Goal: Information Seeking & Learning: Check status

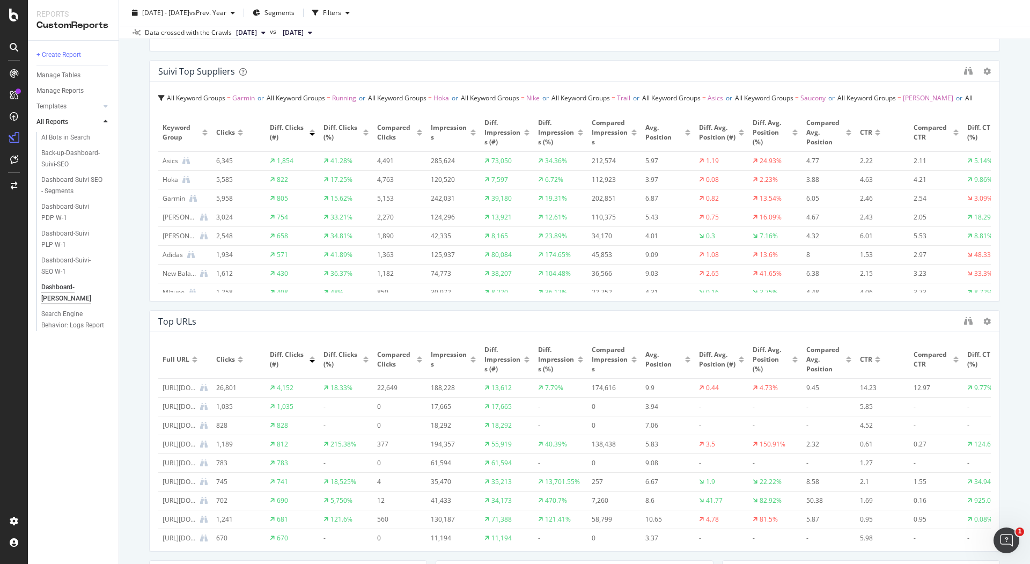
scroll to position [310, 0]
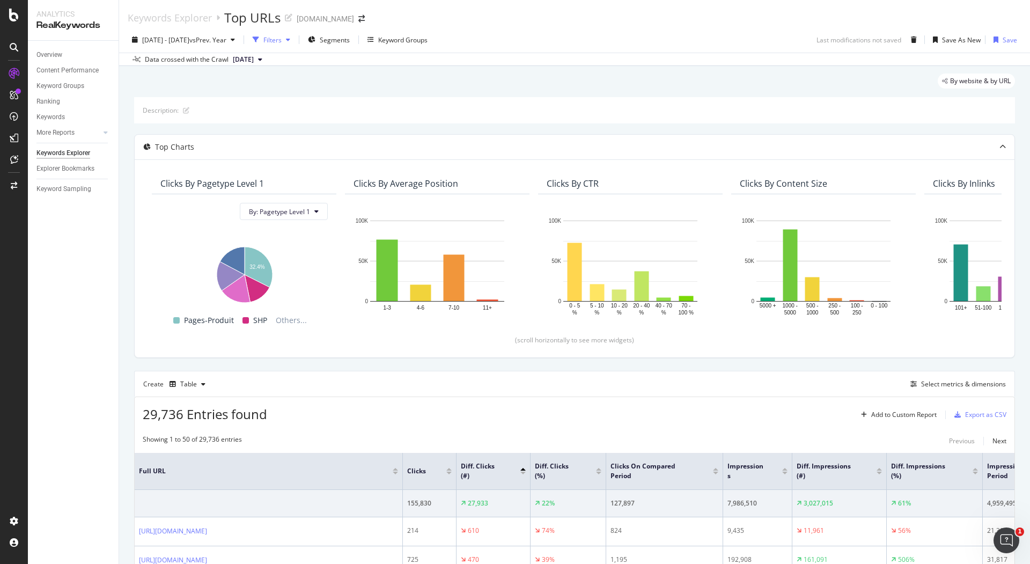
click at [282, 40] on div "Filters" at bounding box center [272, 39] width 18 height 9
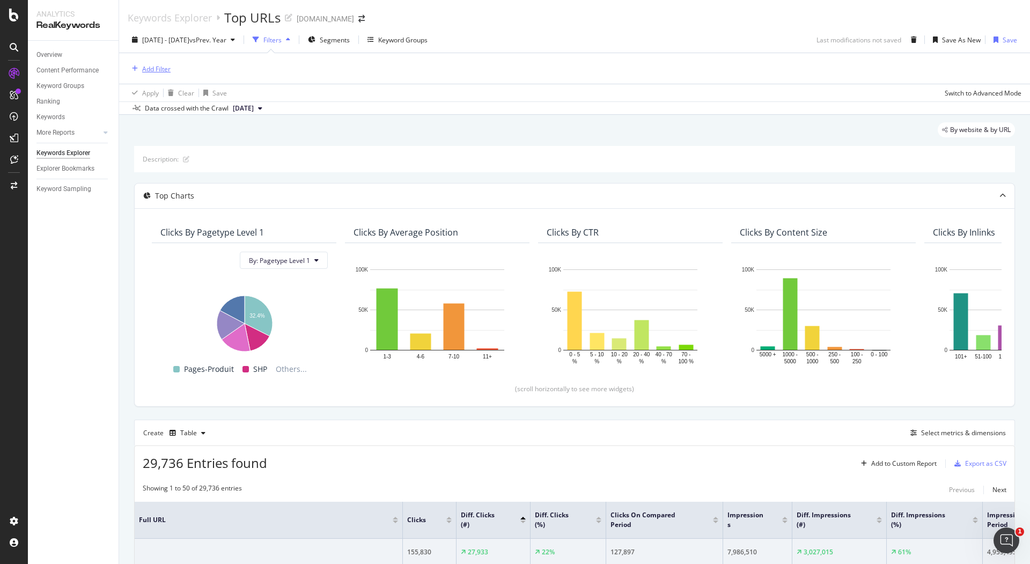
click at [162, 68] on div "Add Filter" at bounding box center [156, 68] width 28 height 9
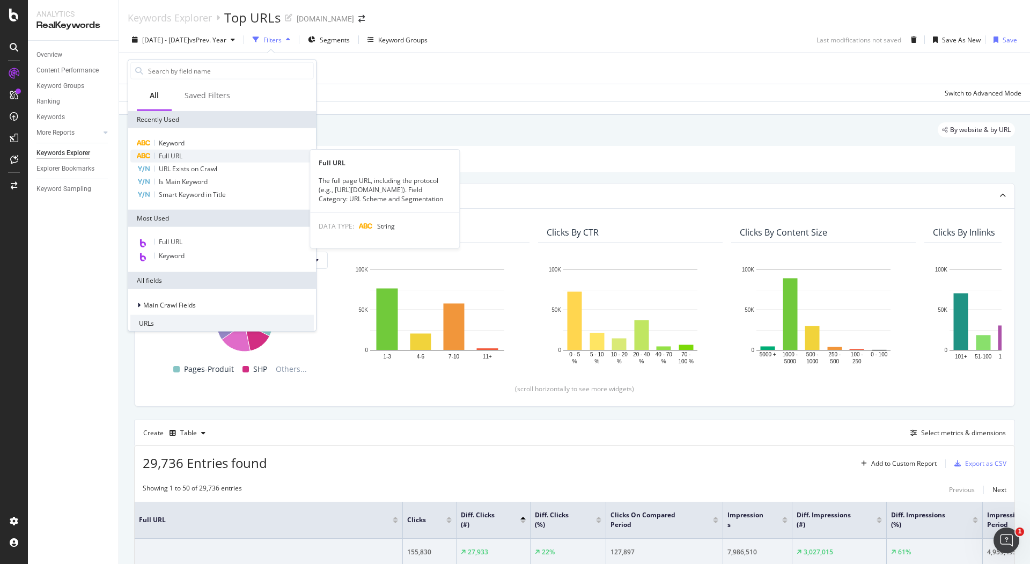
click at [178, 153] on span "Full URL" at bounding box center [171, 155] width 24 height 9
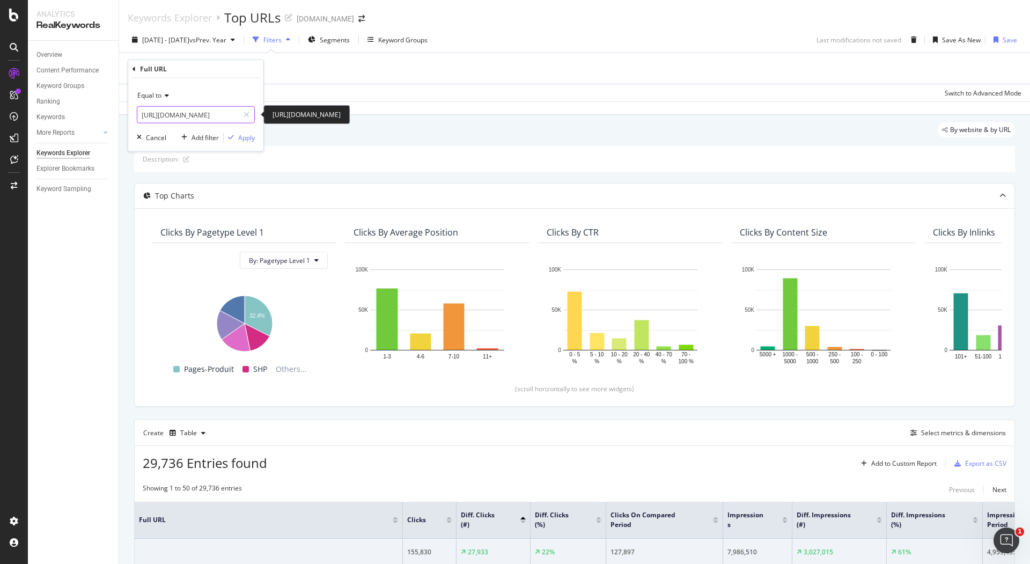
click at [210, 118] on input "https://www.i-run.fr/destockage/" at bounding box center [187, 114] width 101 height 17
paste input "hoka"
type input "[URL][DOMAIN_NAME]"
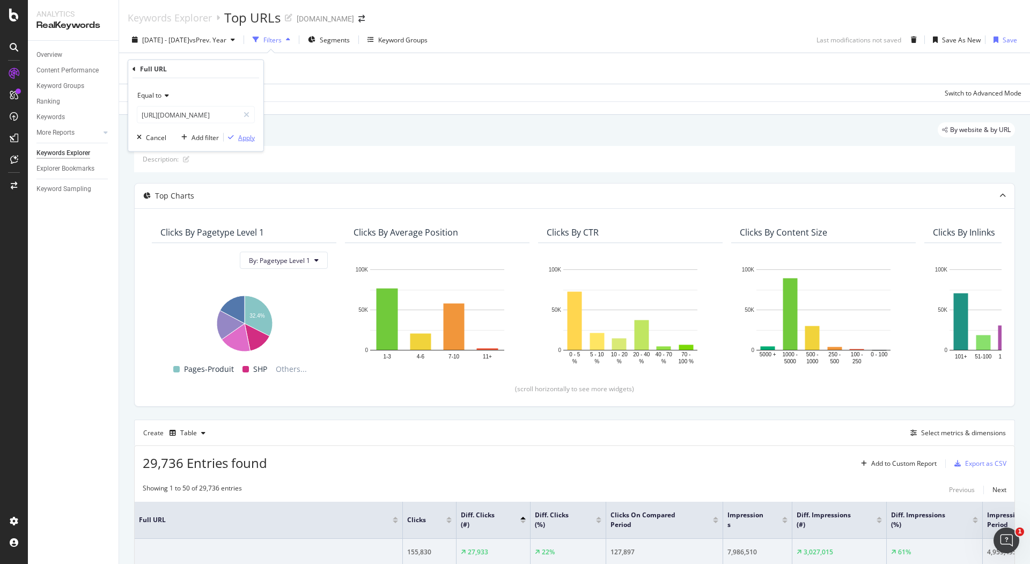
click at [248, 134] on div "Apply" at bounding box center [246, 137] width 17 height 9
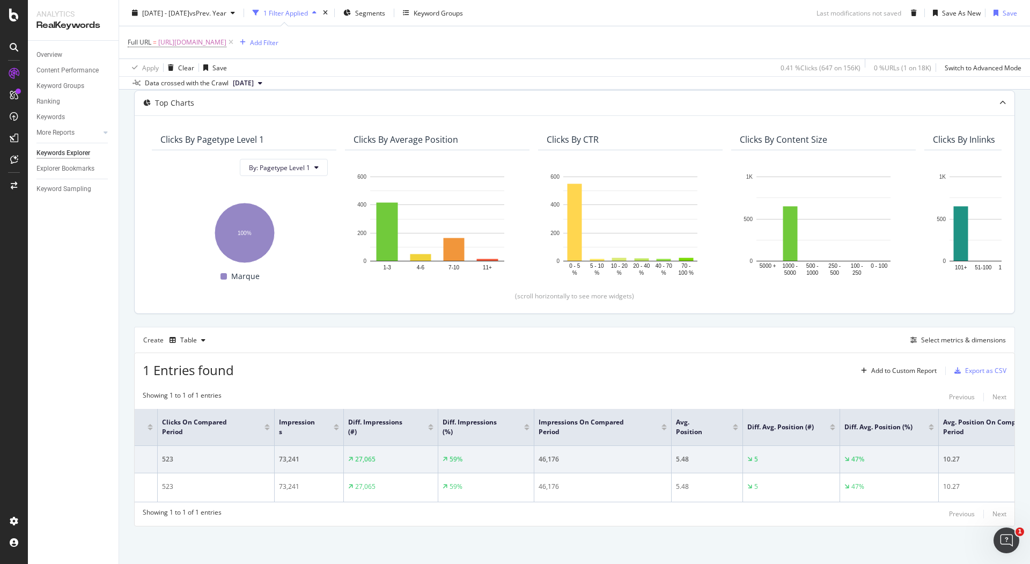
scroll to position [0, 451]
